Goal: Use online tool/utility: Use online tool/utility

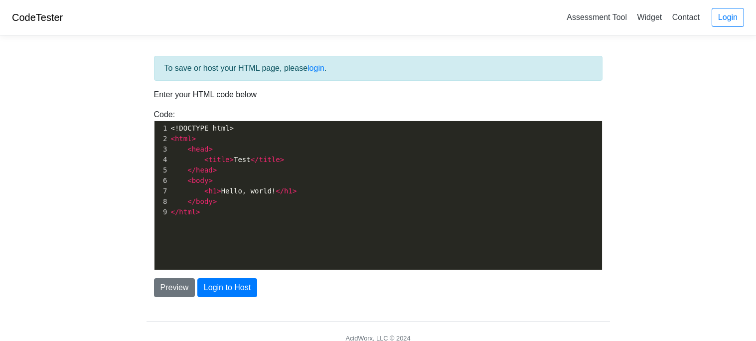
click at [283, 190] on span "</" at bounding box center [280, 191] width 8 height 8
type textarea "<h1>Hello, world!</h1>"
click at [283, 190] on span "</" at bounding box center [280, 191] width 8 height 8
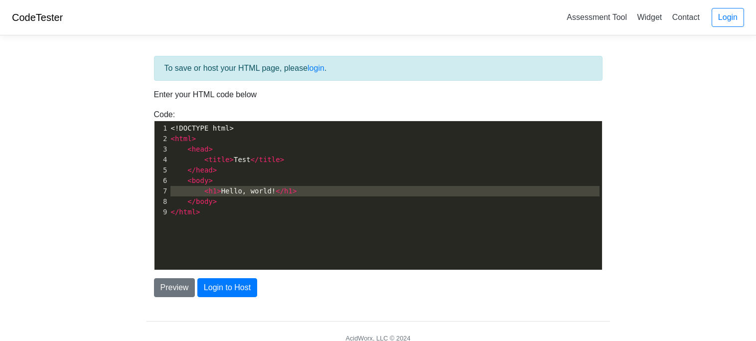
click at [283, 190] on span "</" at bounding box center [280, 191] width 8 height 8
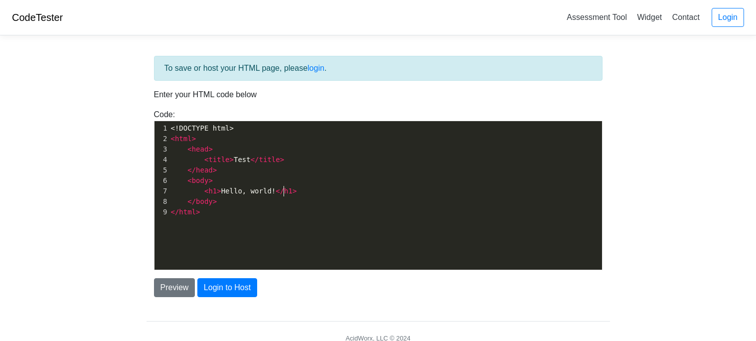
click at [283, 190] on span "</" at bounding box center [280, 191] width 8 height 8
type textarea "<!DOCTYPE html> <html> <head> <title>Test</title> </head> <body> <h1>Hello, wor…"
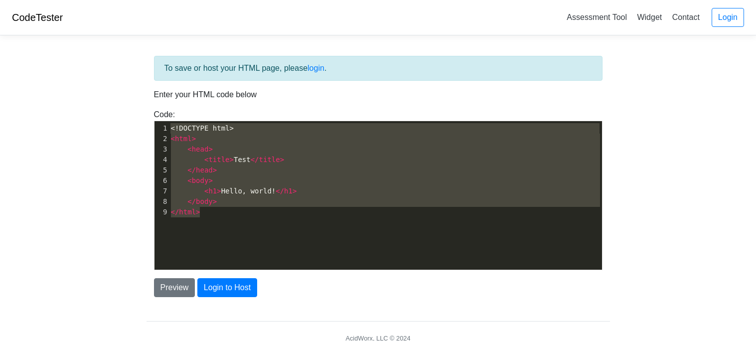
scroll to position [870, 0]
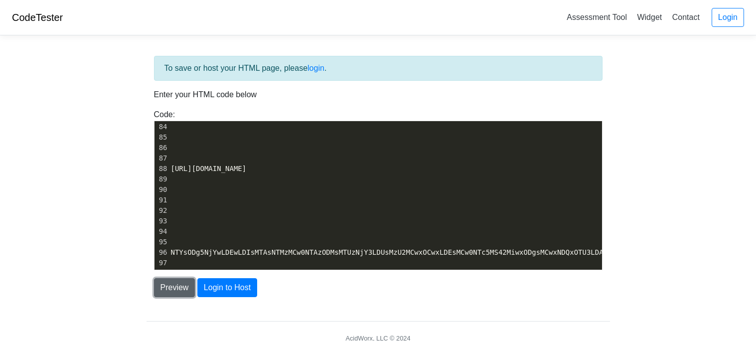
click at [166, 288] on button "Preview" at bounding box center [174, 287] width 41 height 19
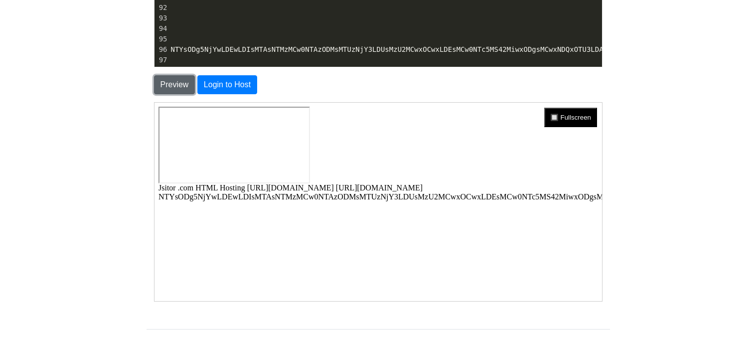
scroll to position [207, 0]
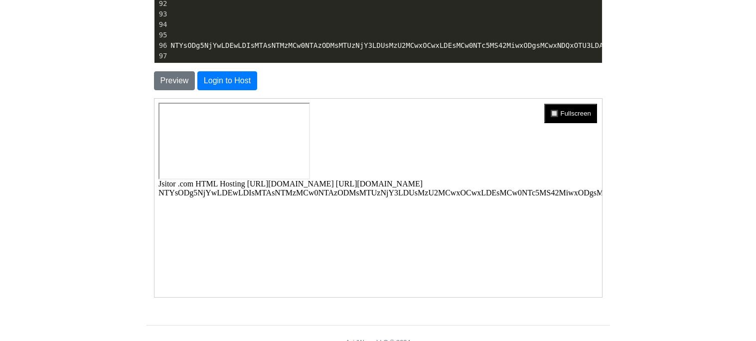
click at [556, 119] on button "🔲 Fullscreen" at bounding box center [569, 112] width 53 height 19
